Goal: Task Accomplishment & Management: Complete application form

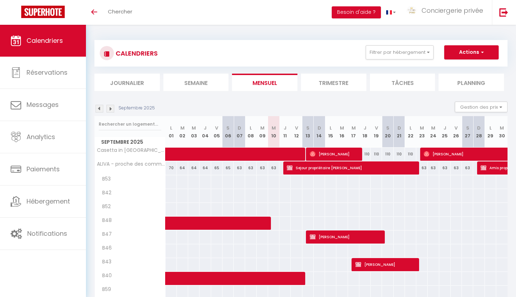
click at [466, 49] on button "Actions" at bounding box center [471, 52] width 54 height 14
click at [461, 63] on link "Nouvelle réservation" at bounding box center [464, 68] width 62 height 11
select select
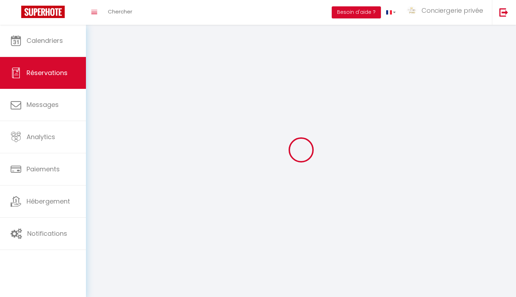
select select
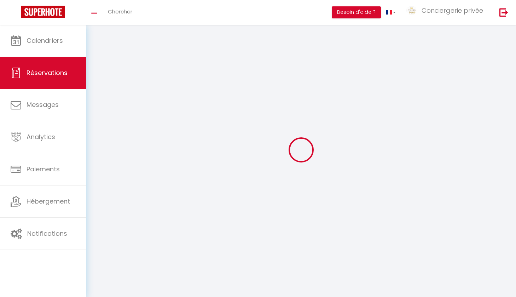
select select
checkbox input "false"
select select
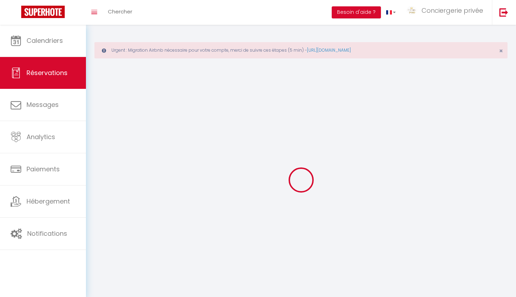
select select
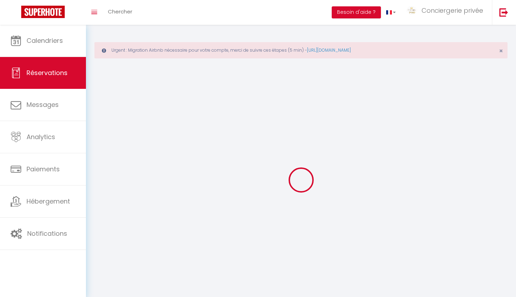
select select
checkbox input "false"
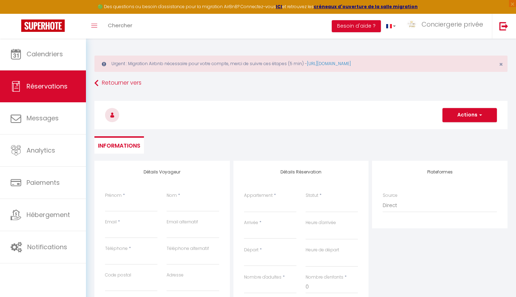
select select
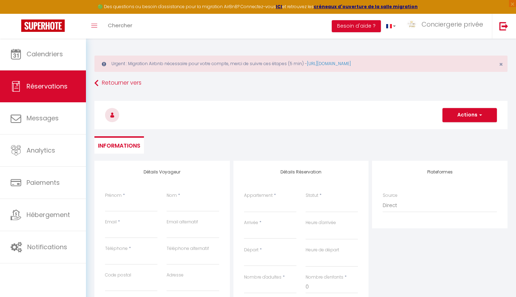
select select
checkbox input "false"
select select
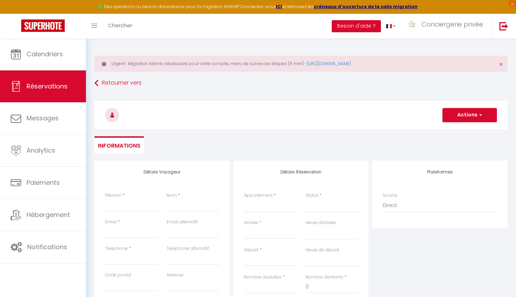
select select
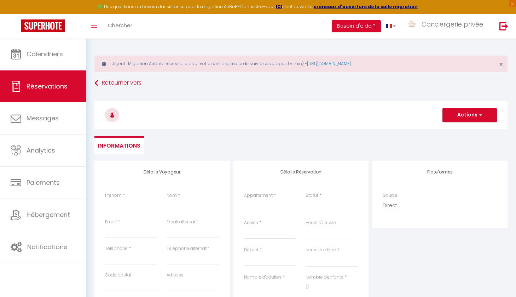
checkbox input "false"
select select
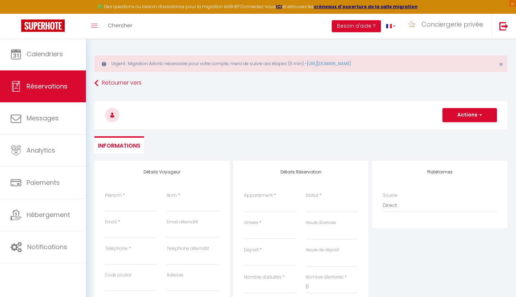
select select
checkbox input "false"
select select
type input "M"
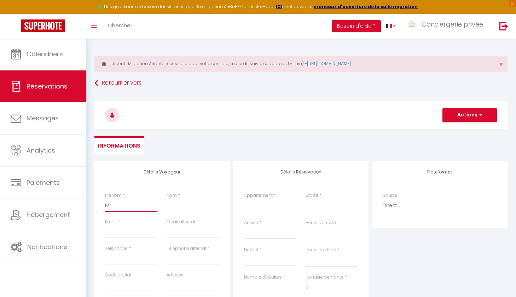
select select
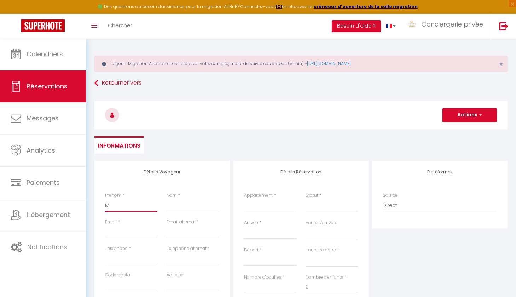
select select
checkbox input "false"
type input "Me"
select select
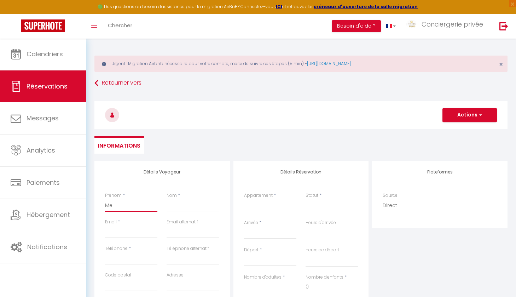
select select
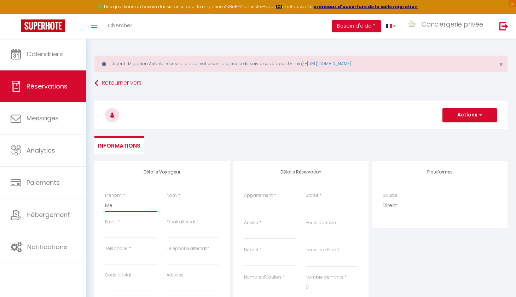
select select
checkbox input "false"
type input "Med"
select select
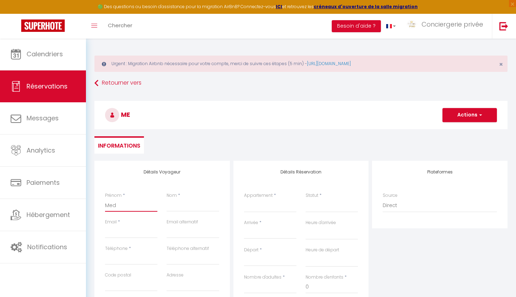
select select
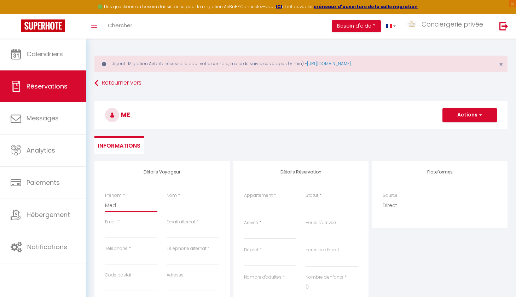
checkbox input "false"
type input "Medec"
select select
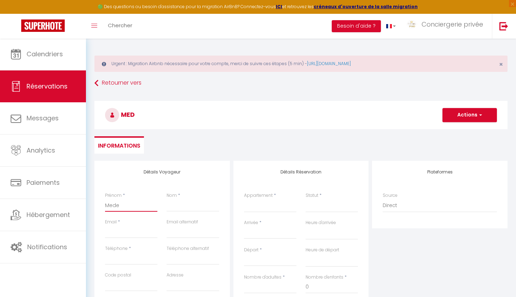
select select
checkbox input "false"
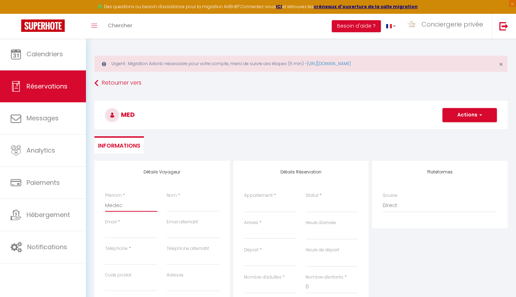
select select
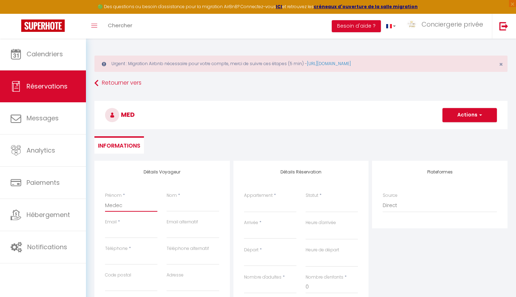
select select
checkbox input "false"
type input "Medeci"
select select
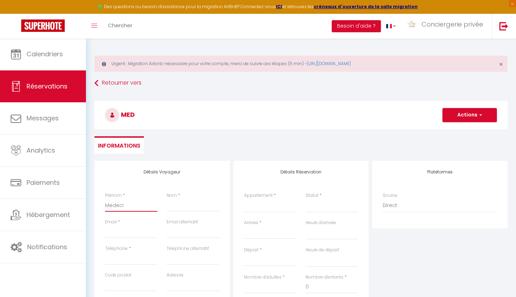
select select
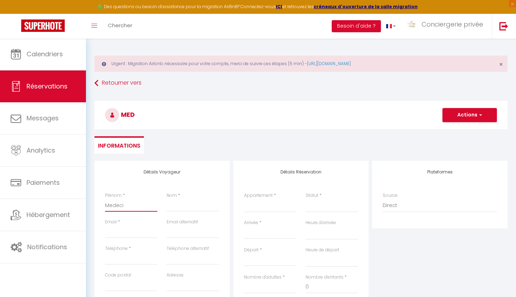
select select
checkbox input "false"
type input "Medecin"
select select
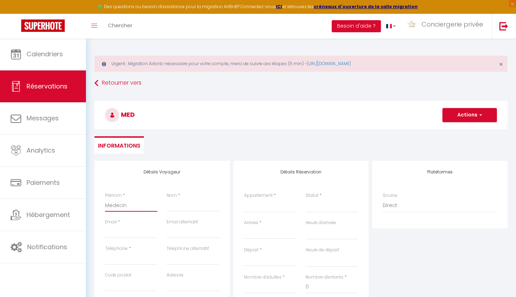
select select
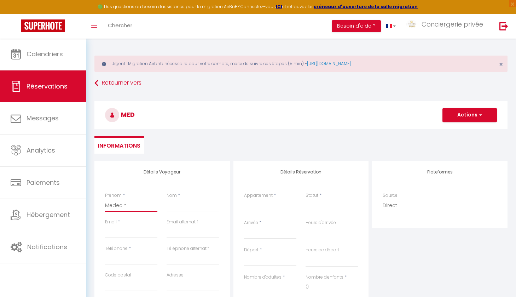
checkbox input "false"
type input "Medecin"
type input "A"
select select
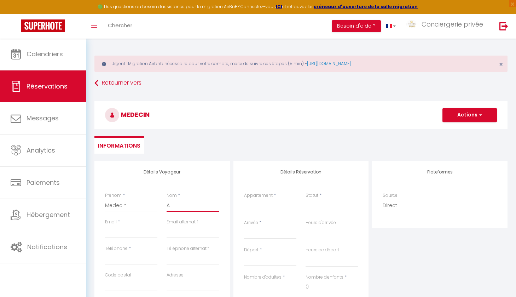
select select
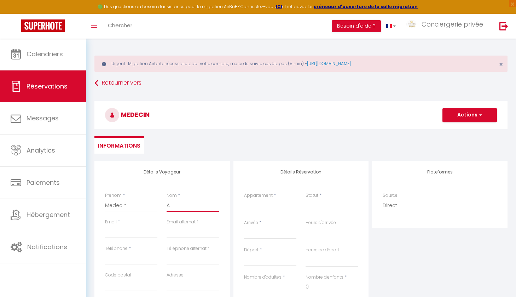
checkbox input "false"
type input "Ar"
select select
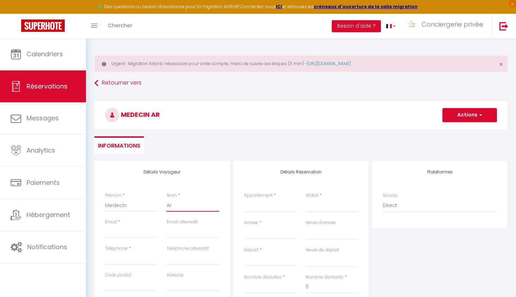
select select
checkbox input "false"
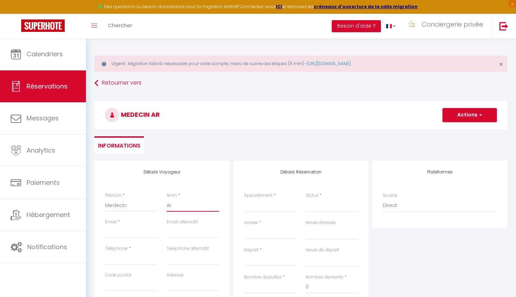
type input "Ara"
select select
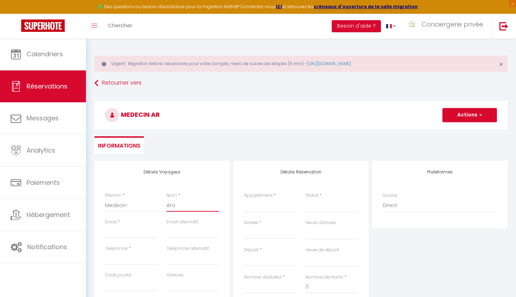
select select
checkbox input "false"
type input "Aras"
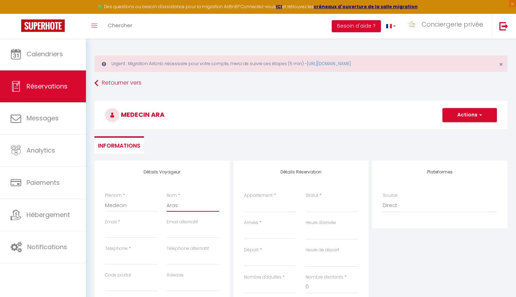
select select
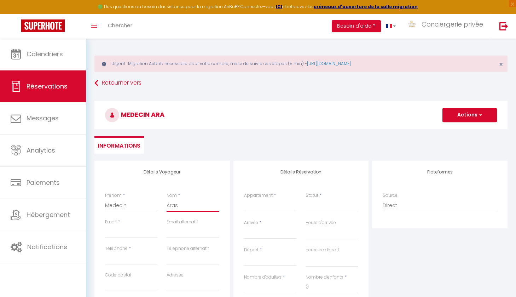
select select
checkbox input "false"
type input "Arasj"
select select
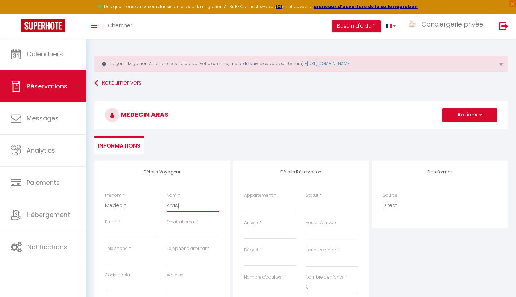
select select
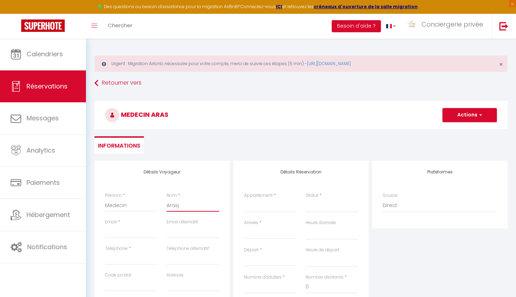
select select
checkbox input "false"
type input "Aras"
select select
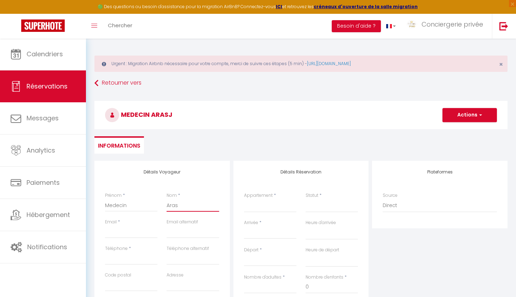
select select
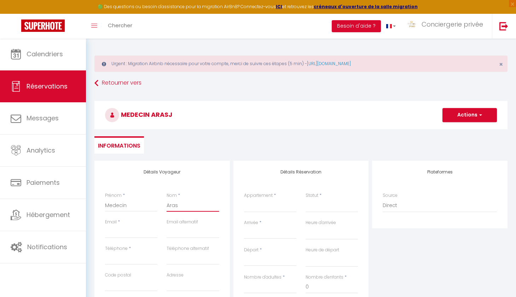
checkbox input "false"
type input "Arash"
select select
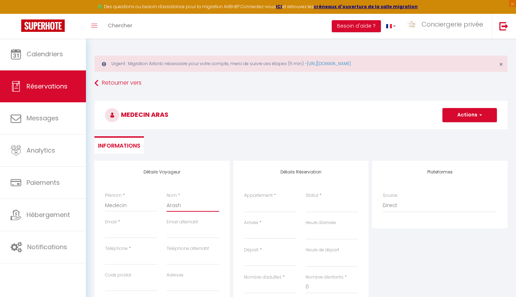
select select
checkbox input "false"
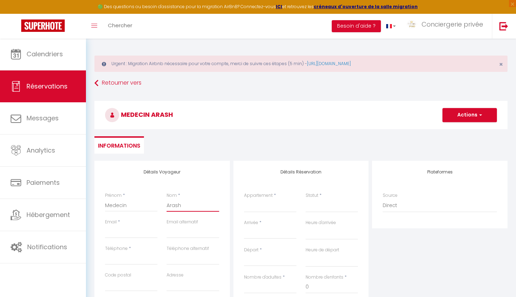
type input "Arash"
type input "c"
select select
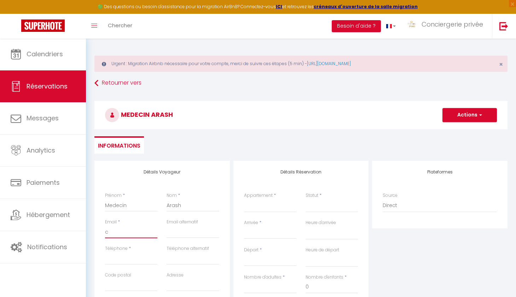
select select
checkbox input "false"
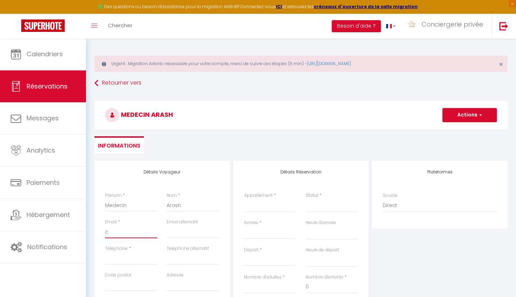
type input "co"
select select
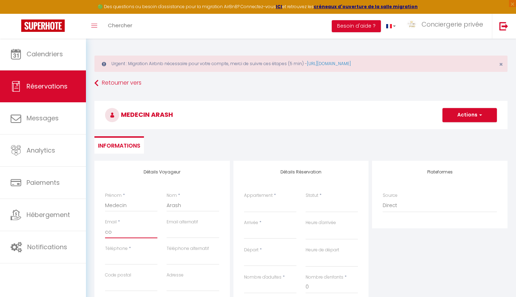
select select
checkbox input "false"
type input "con"
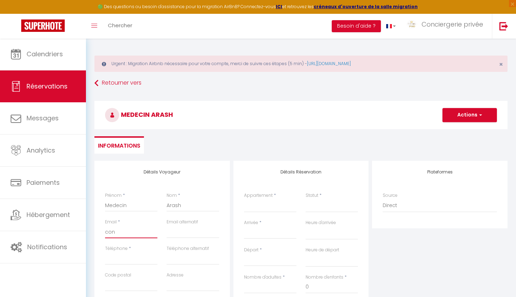
select select
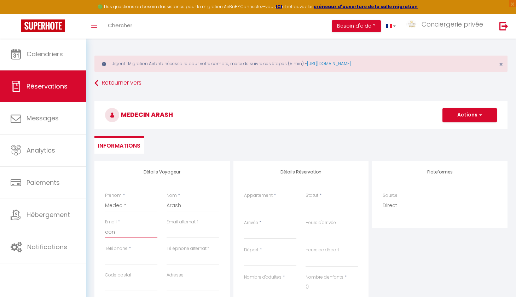
select select
checkbox input "false"
type input "conc"
select select
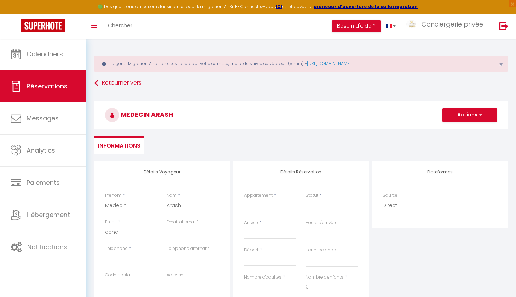
select select
click at [315, 204] on select "Confirmé Non Confirmé [PERSON_NAME] par le voyageur No Show Request" at bounding box center [331, 205] width 52 height 13
click at [317, 208] on select "Confirmé Non Confirmé [PERSON_NAME] par le voyageur No Show Request" at bounding box center [331, 205] width 52 height 13
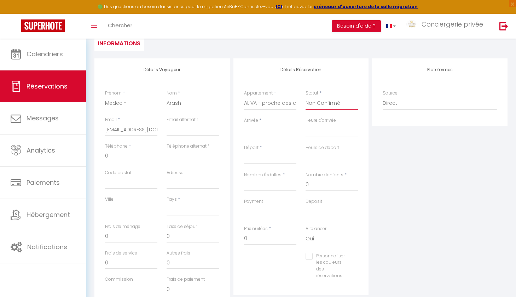
scroll to position [103, 0]
click at [257, 127] on input "Arrivée" at bounding box center [270, 130] width 52 height 9
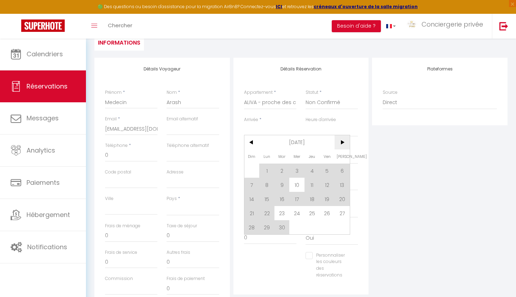
click at [339, 146] on span ">" at bounding box center [341, 142] width 15 height 14
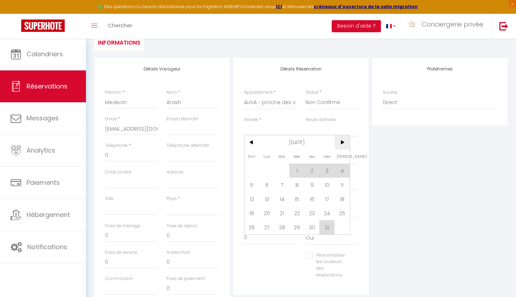
click at [338, 142] on span ">" at bounding box center [341, 142] width 15 height 14
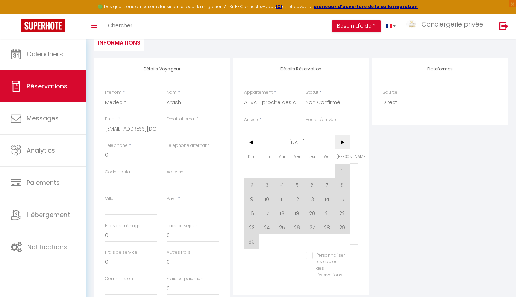
click at [344, 142] on span ">" at bounding box center [341, 142] width 15 height 14
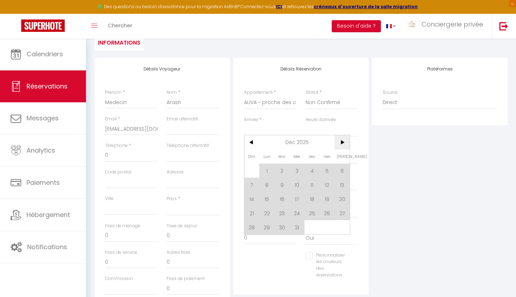
click at [344, 142] on span ">" at bounding box center [341, 142] width 15 height 14
click at [280, 217] on span "24" at bounding box center [281, 213] width 15 height 14
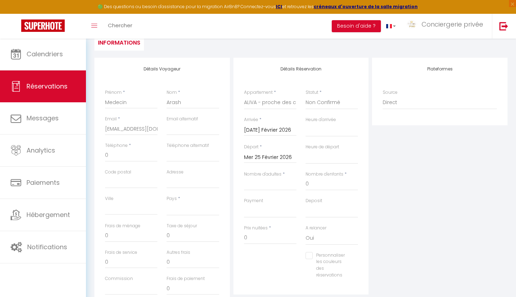
click at [280, 160] on input "Mer 25 Février 2026" at bounding box center [270, 157] width 52 height 9
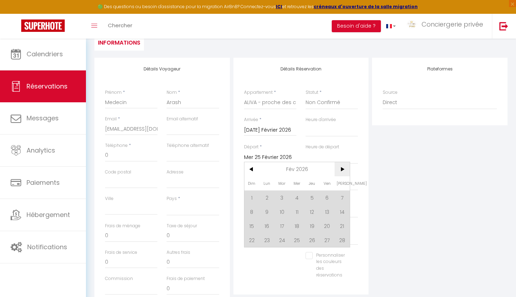
click at [340, 169] on span ">" at bounding box center [341, 169] width 15 height 14
click at [269, 202] on span "2" at bounding box center [266, 197] width 15 height 14
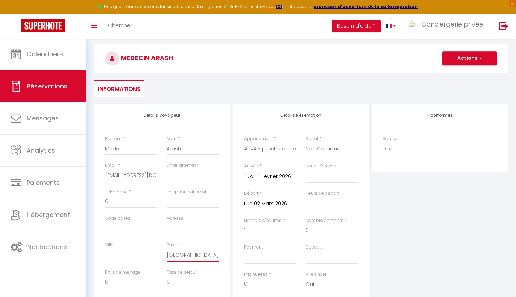
scroll to position [17, 0]
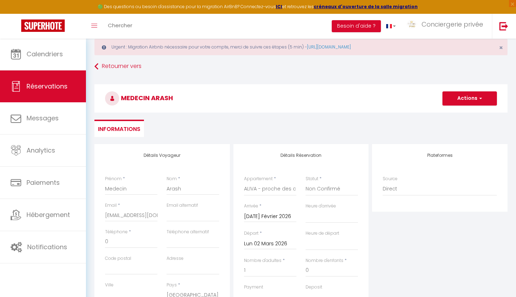
click at [465, 97] on button "Actions" at bounding box center [469, 98] width 54 height 14
click at [448, 114] on link "Enregistrer" at bounding box center [462, 113] width 56 height 9
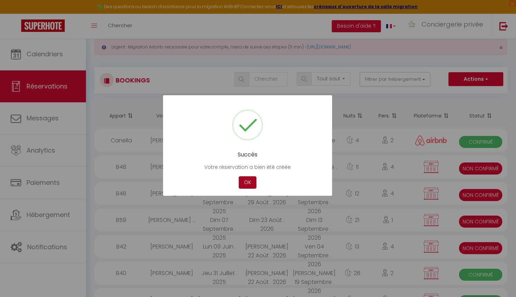
click at [252, 180] on button "OK" at bounding box center [248, 182] width 18 height 12
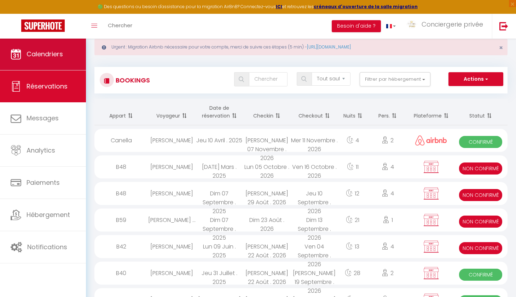
click at [45, 55] on span "Calendriers" at bounding box center [45, 53] width 36 height 9
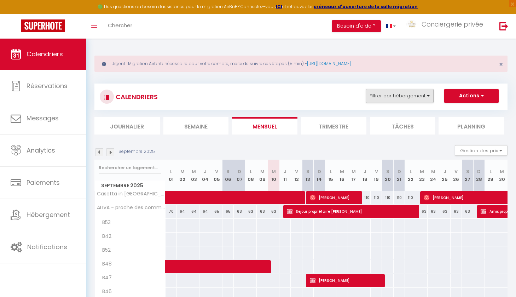
click at [403, 93] on button "Filtrer par hébergement" at bounding box center [400, 96] width 68 height 14
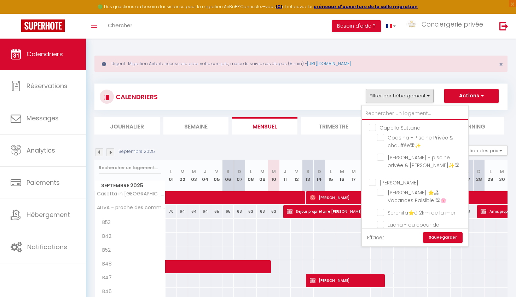
click at [391, 111] on input "text" at bounding box center [415, 113] width 106 height 13
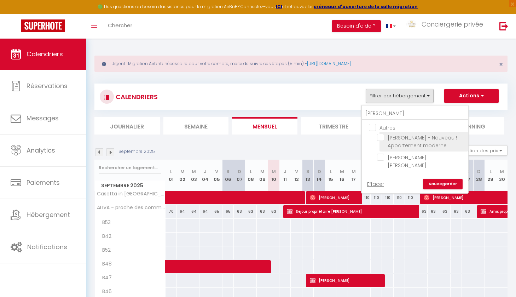
click at [383, 138] on input "[PERSON_NAME] - Nouveau ! Appartement moderne" at bounding box center [421, 137] width 88 height 7
click at [434, 179] on link "Sauvegarder" at bounding box center [443, 184] width 40 height 11
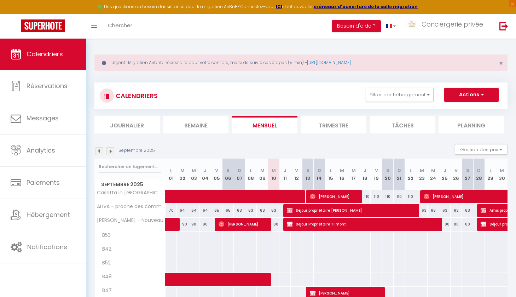
scroll to position [2, 0]
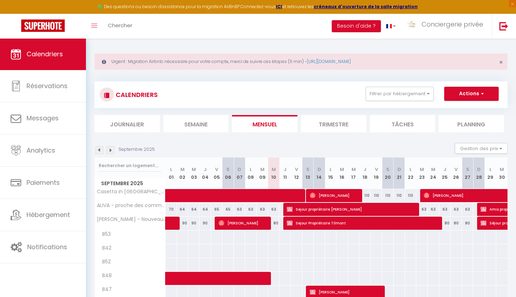
click at [483, 223] on img at bounding box center [483, 223] width 6 height 6
